Goal: Information Seeking & Learning: Compare options

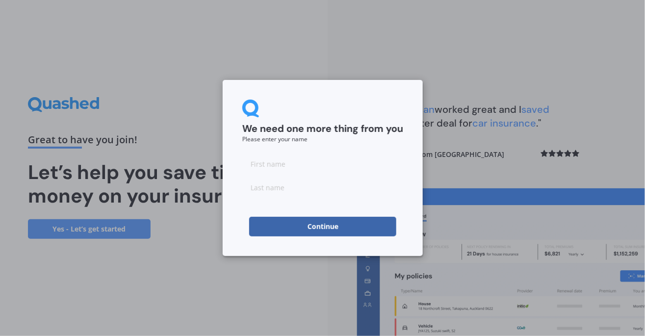
click at [268, 164] on input at bounding box center [322, 164] width 161 height 20
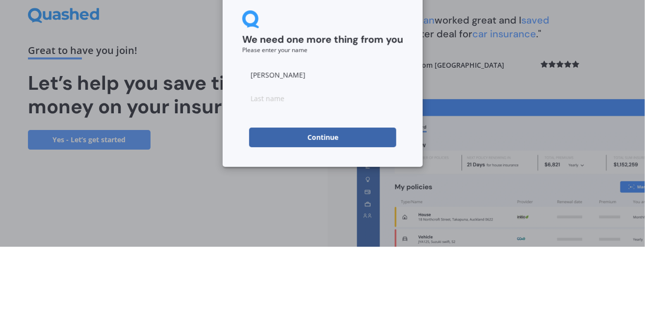
type input "[PERSON_NAME]"
click at [263, 195] on input at bounding box center [322, 188] width 161 height 20
type input "Hill"
click at [341, 231] on button "Continue" at bounding box center [322, 227] width 147 height 20
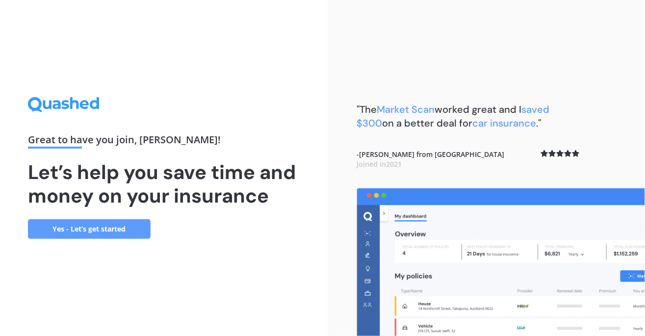
click at [72, 239] on link "Yes - Let’s get started" at bounding box center [89, 229] width 123 height 20
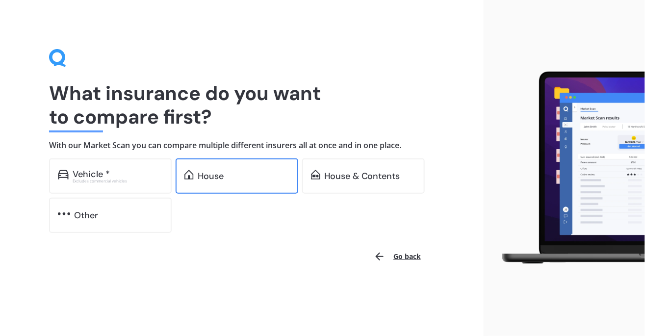
click at [194, 188] on div "House" at bounding box center [237, 175] width 123 height 35
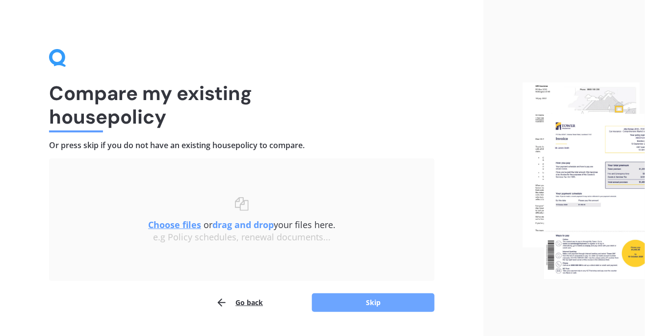
click at [346, 302] on button "Skip" at bounding box center [373, 302] width 123 height 19
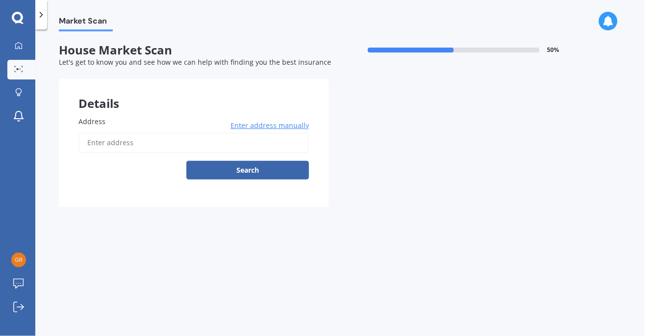
click at [82, 124] on span "Address" at bounding box center [92, 121] width 27 height 9
click at [82, 132] on input "Address" at bounding box center [194, 142] width 231 height 21
type input "[STREET_ADDRESS]"
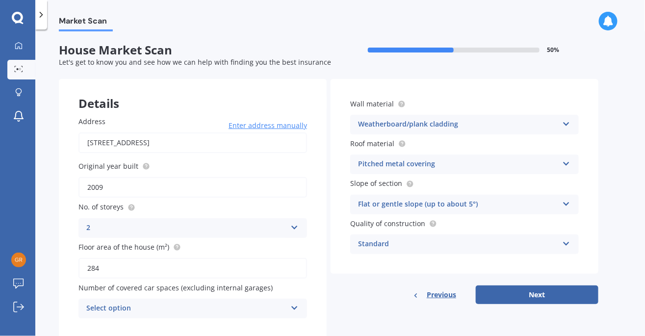
click at [100, 189] on input "2009" at bounding box center [193, 187] width 229 height 21
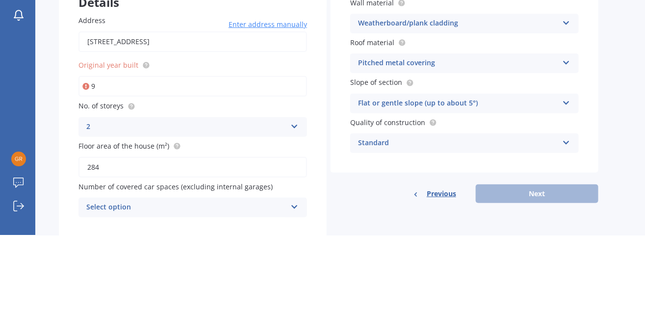
type input "9"
click at [111, 187] on input "9" at bounding box center [193, 187] width 229 height 21
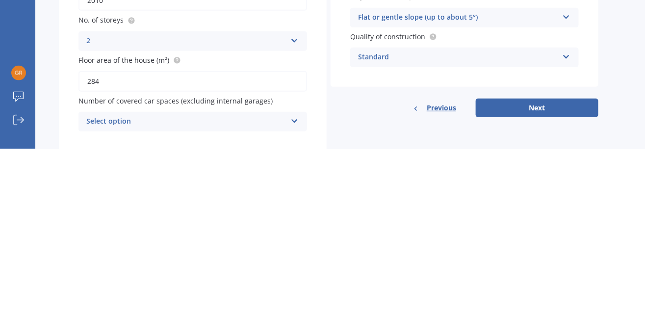
scroll to position [31, 0]
type input "2010"
click at [296, 303] on icon at bounding box center [294, 306] width 8 height 7
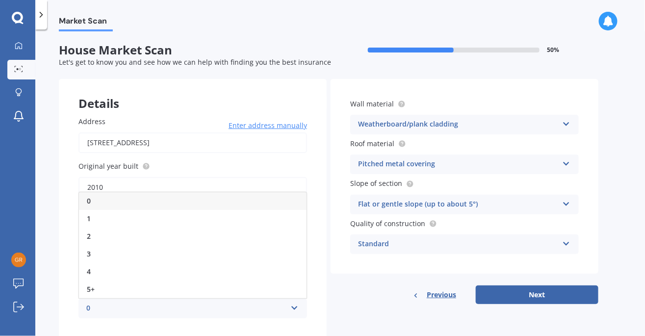
click at [295, 303] on icon at bounding box center [294, 306] width 8 height 7
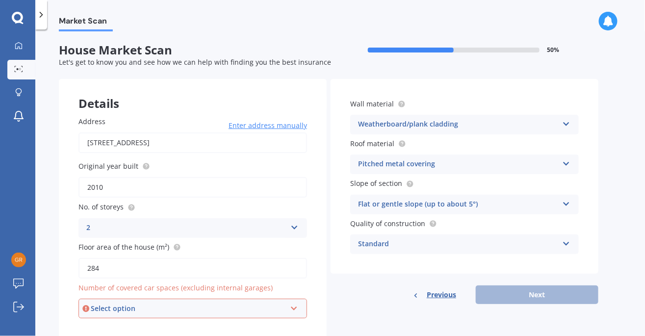
click at [296, 303] on icon at bounding box center [294, 306] width 8 height 7
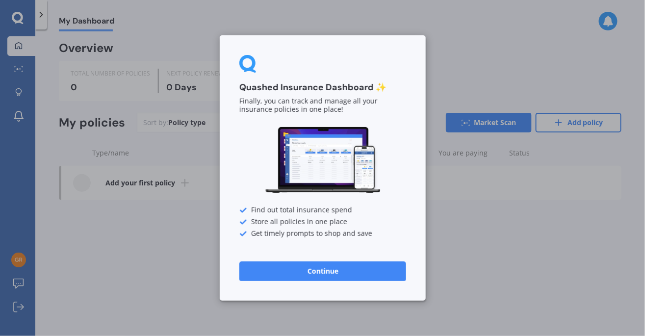
click at [556, 275] on div "Quashed Insurance Dashboard ✨ Finally, you can track and manage all your insura…" at bounding box center [322, 168] width 645 height 336
click at [72, 230] on div "Quashed Insurance Dashboard ✨ Finally, you can track and manage all your insura…" at bounding box center [322, 168] width 645 height 336
